Goal: Information Seeking & Learning: Learn about a topic

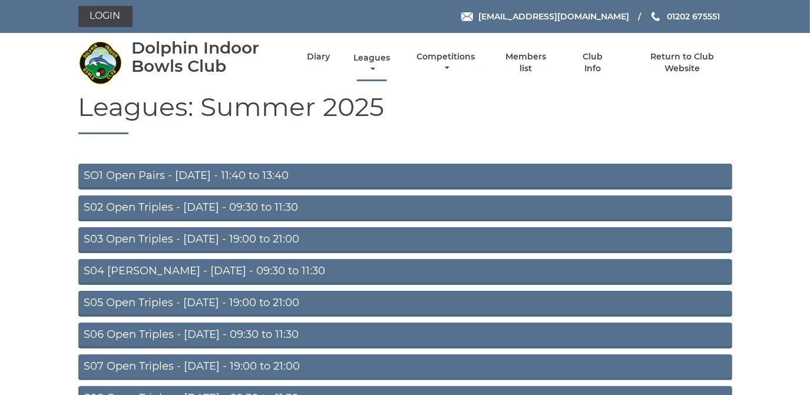
click at [367, 57] on link "Leagues" at bounding box center [372, 63] width 42 height 23
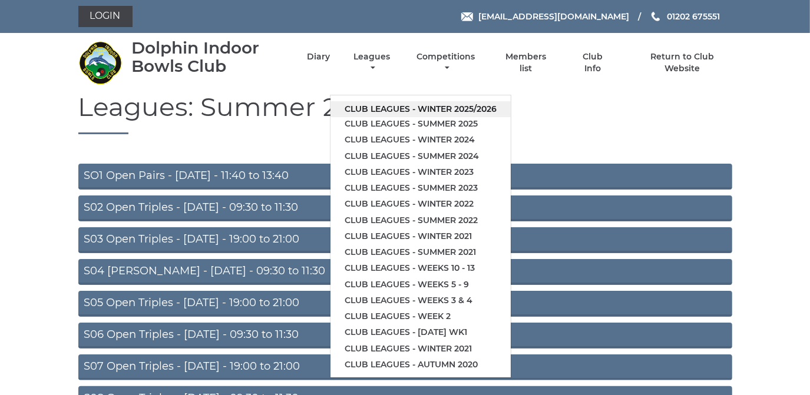
click at [371, 108] on link "Club leagues - Winter 2025/2026" at bounding box center [421, 109] width 180 height 16
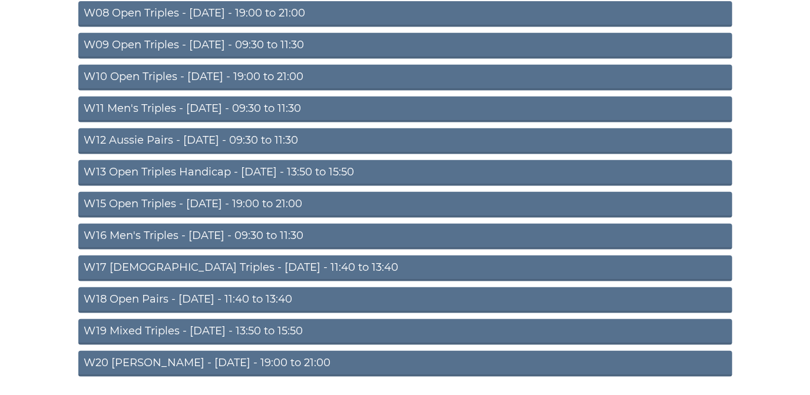
scroll to position [387, 0]
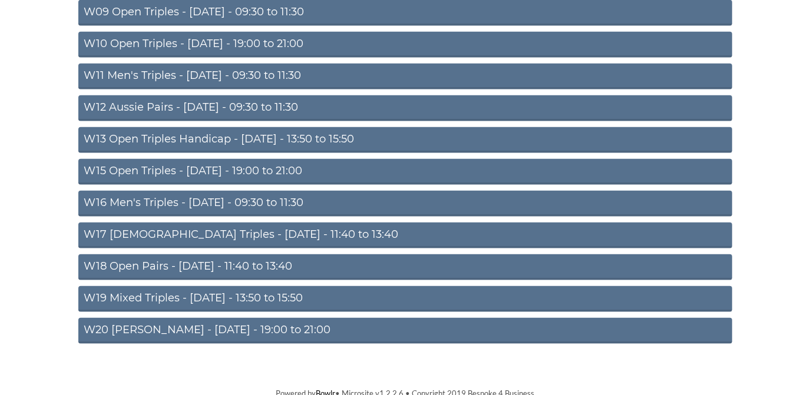
click at [310, 325] on link "W20 [PERSON_NAME] - [DATE] - 19:00 to 21:00" at bounding box center [405, 331] width 654 height 26
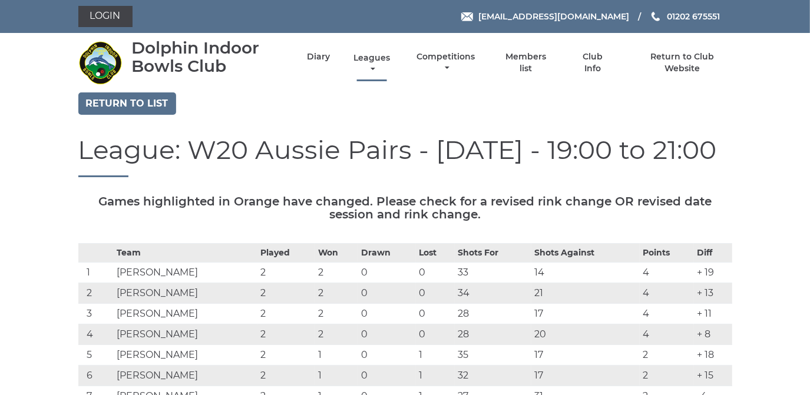
click at [361, 68] on link "Leagues" at bounding box center [372, 63] width 42 height 23
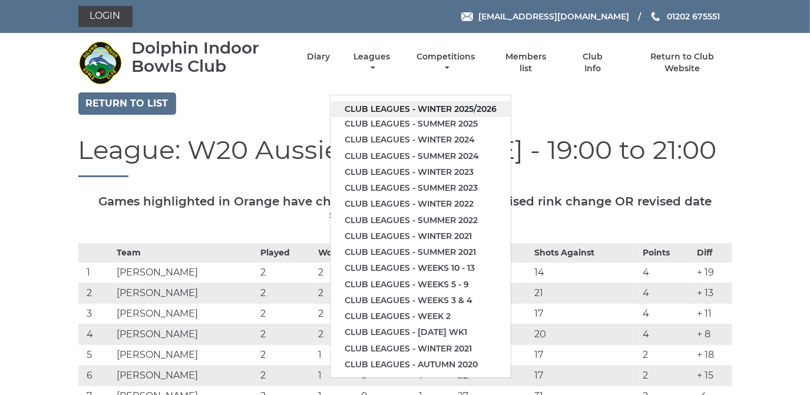
click at [383, 106] on link "Club leagues - Winter 2025/2026" at bounding box center [421, 109] width 180 height 16
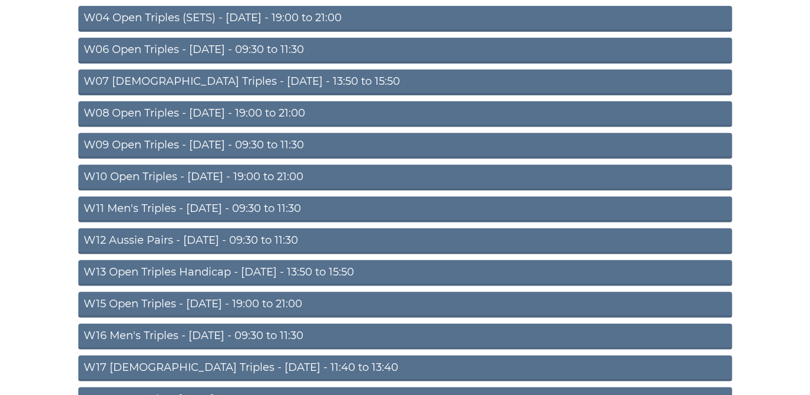
scroll to position [267, 0]
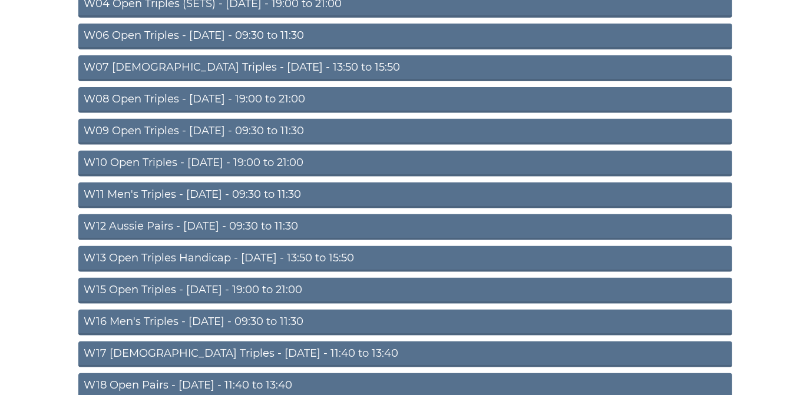
click at [255, 285] on link "W15 Open Triples - [DATE] - 19:00 to 21:00" at bounding box center [405, 291] width 654 height 26
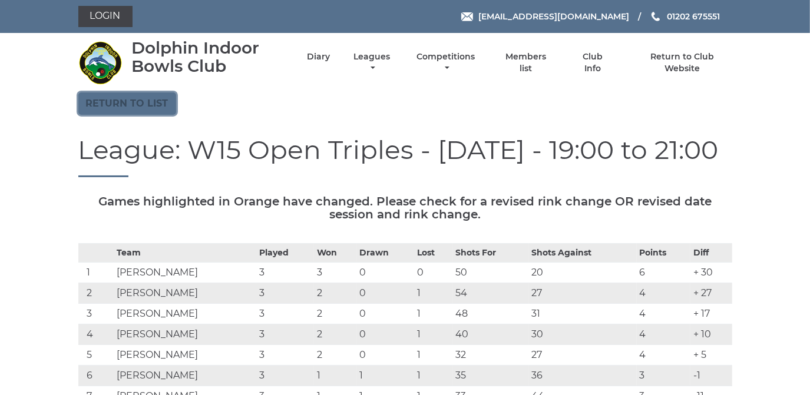
click at [137, 101] on link "Return to list" at bounding box center [127, 104] width 98 height 22
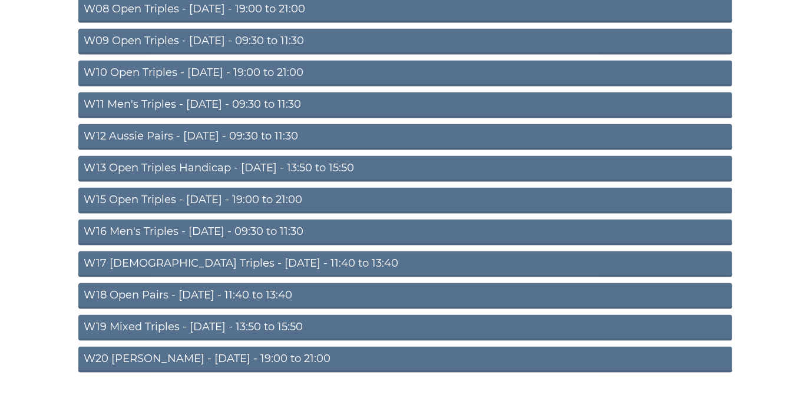
scroll to position [387, 0]
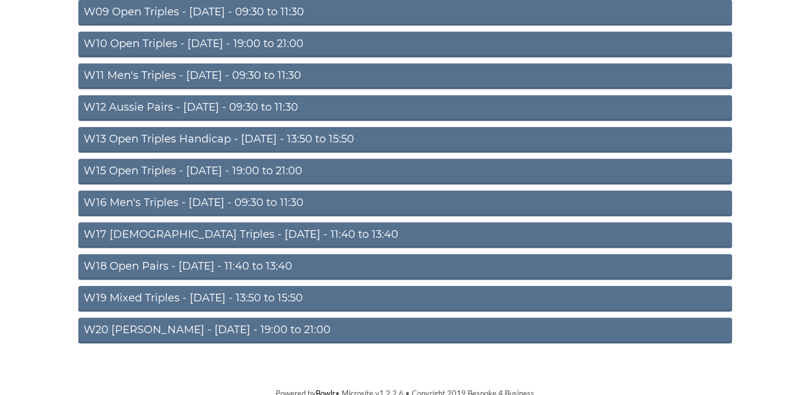
click at [229, 319] on link "W20 [PERSON_NAME] - [DATE] - 19:00 to 21:00" at bounding box center [405, 331] width 654 height 26
